Goal: Information Seeking & Learning: Learn about a topic

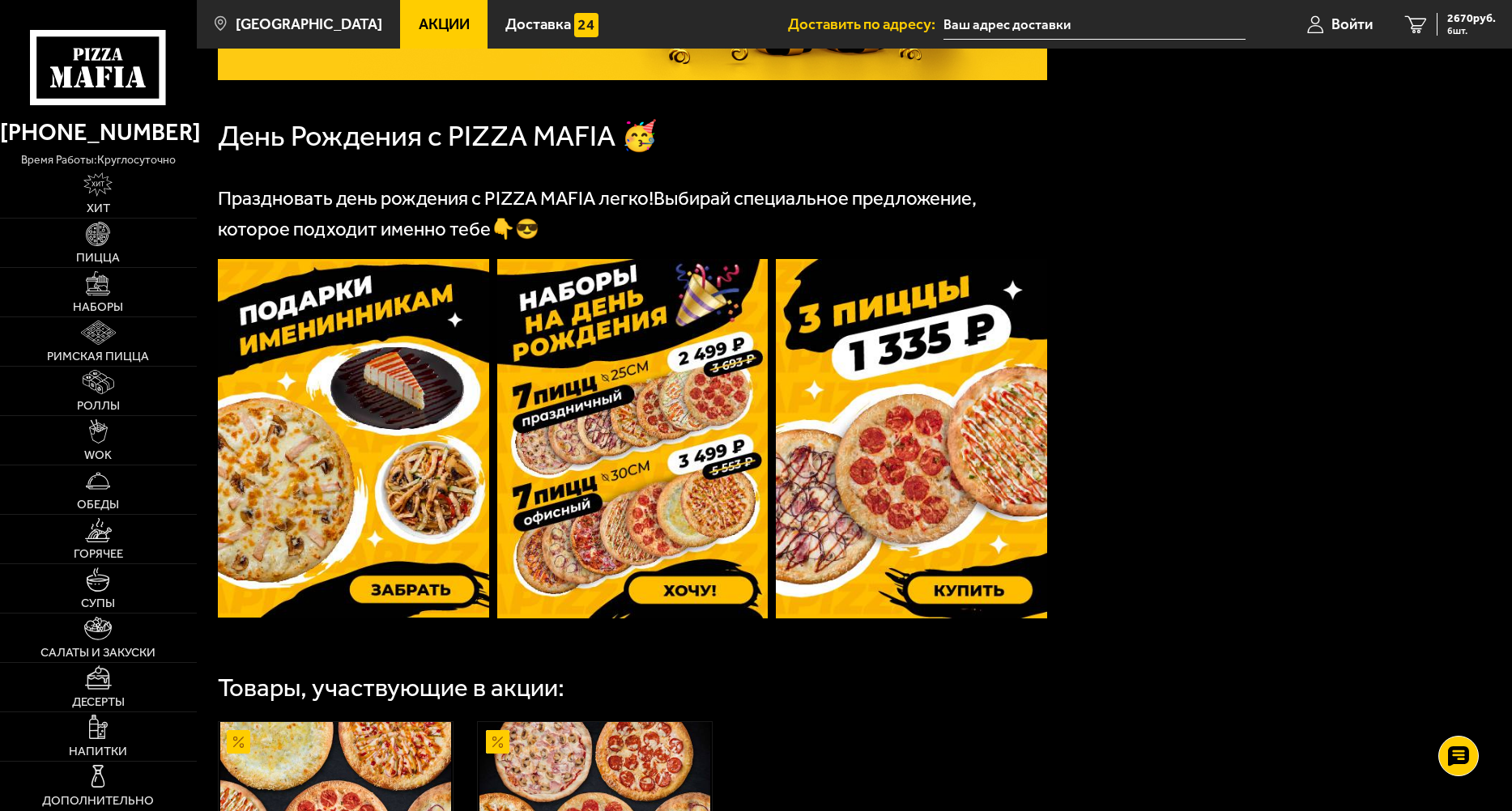
scroll to position [324, 0]
